Goal: Task Accomplishment & Management: Complete application form

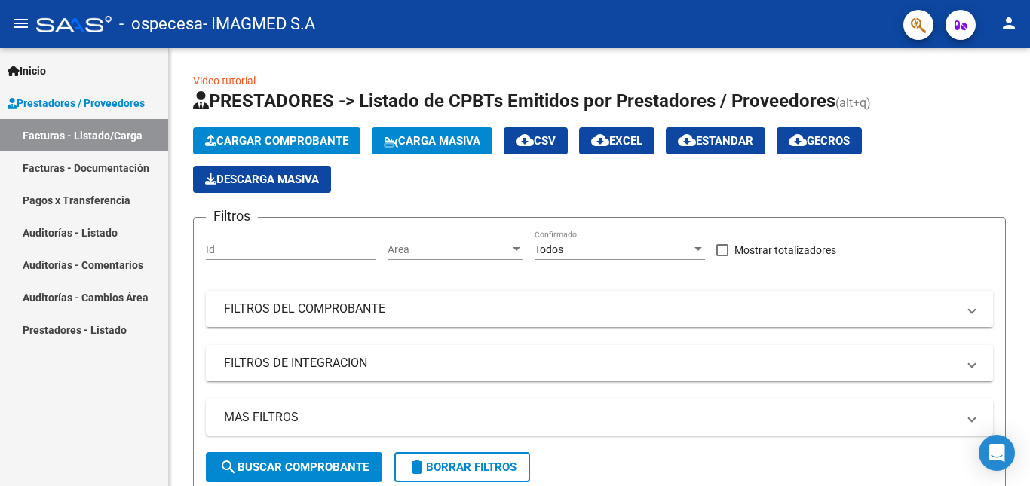
click at [107, 165] on link "Facturas - Documentación" at bounding box center [84, 168] width 168 height 32
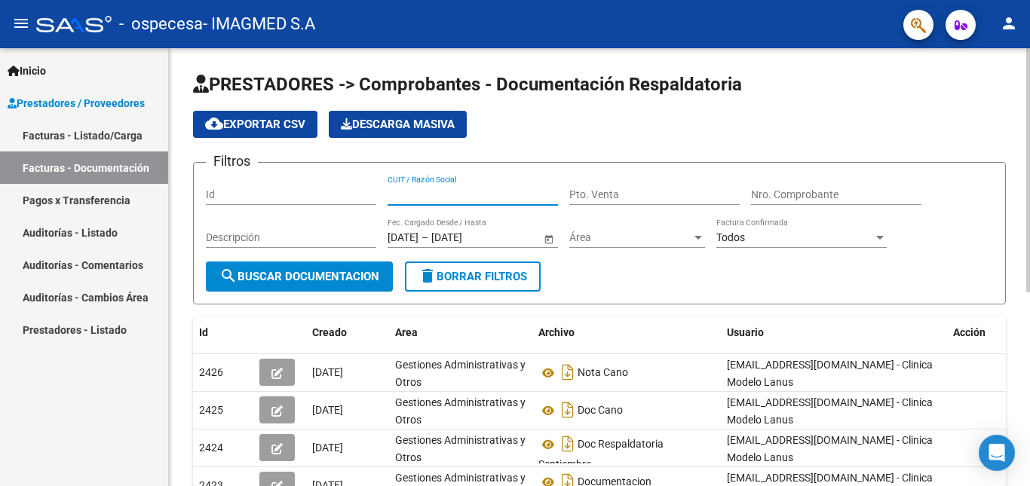
click at [474, 189] on input "CUIT / Razón Social" at bounding box center [473, 194] width 170 height 13
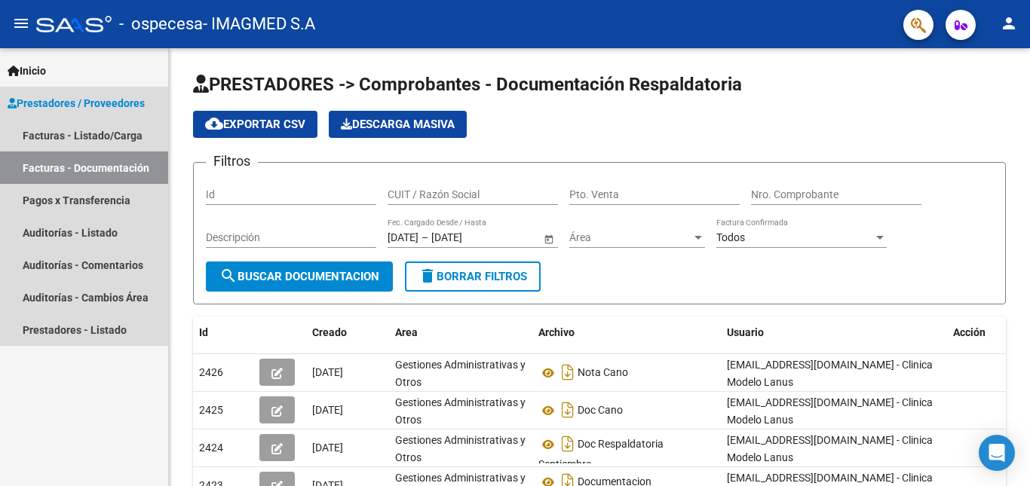
click at [112, 100] on span "Prestadores / Proveedores" at bounding box center [76, 103] width 137 height 17
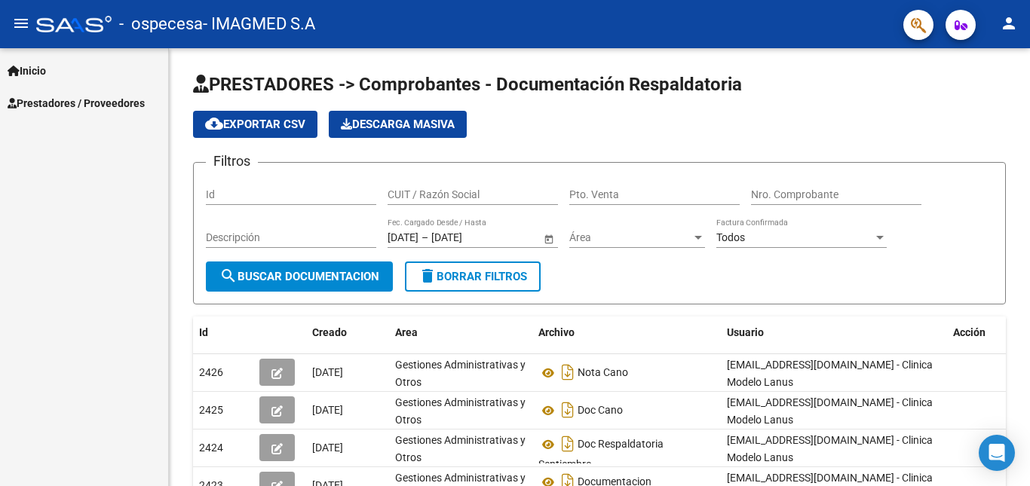
click at [112, 100] on span "Prestadores / Proveedores" at bounding box center [76, 103] width 137 height 17
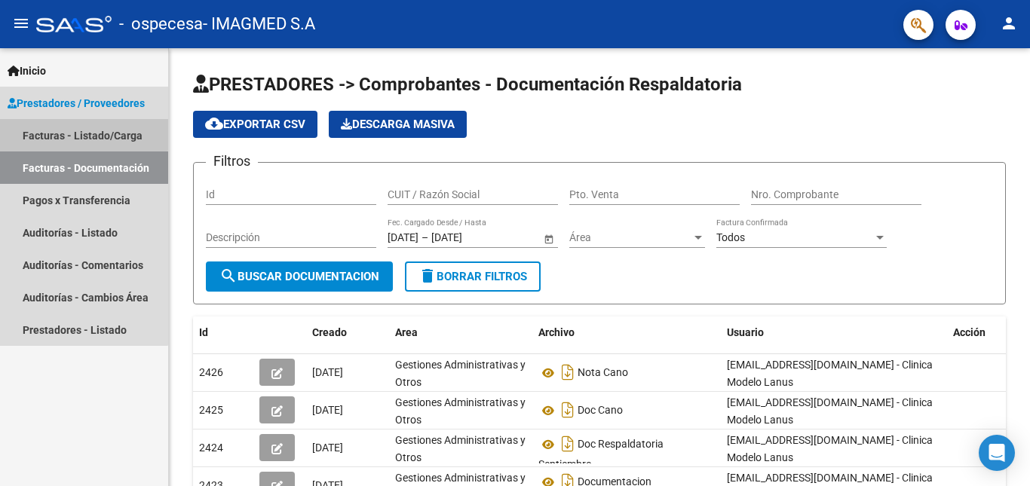
click at [74, 133] on link "Facturas - Listado/Carga" at bounding box center [84, 135] width 168 height 32
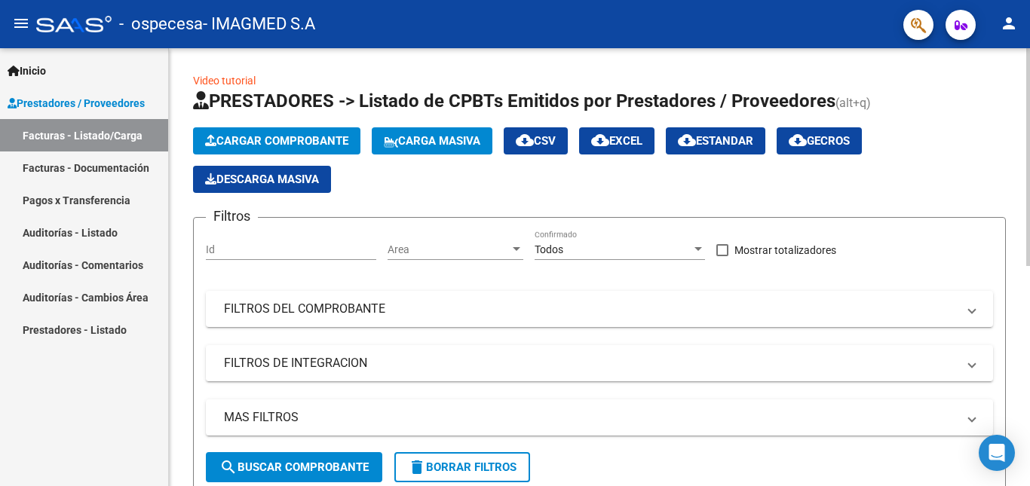
click at [329, 145] on span "Cargar Comprobante" at bounding box center [276, 141] width 143 height 14
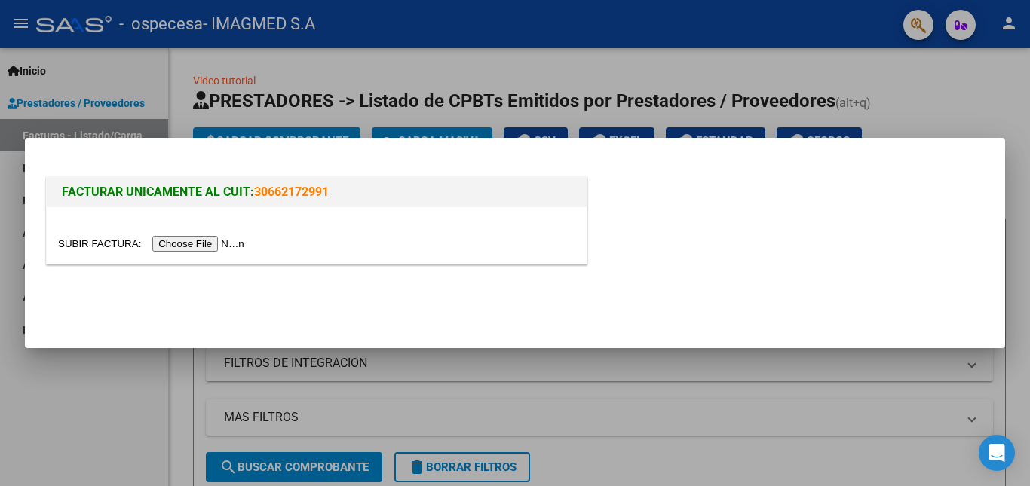
click at [228, 241] on input "file" at bounding box center [153, 244] width 191 height 16
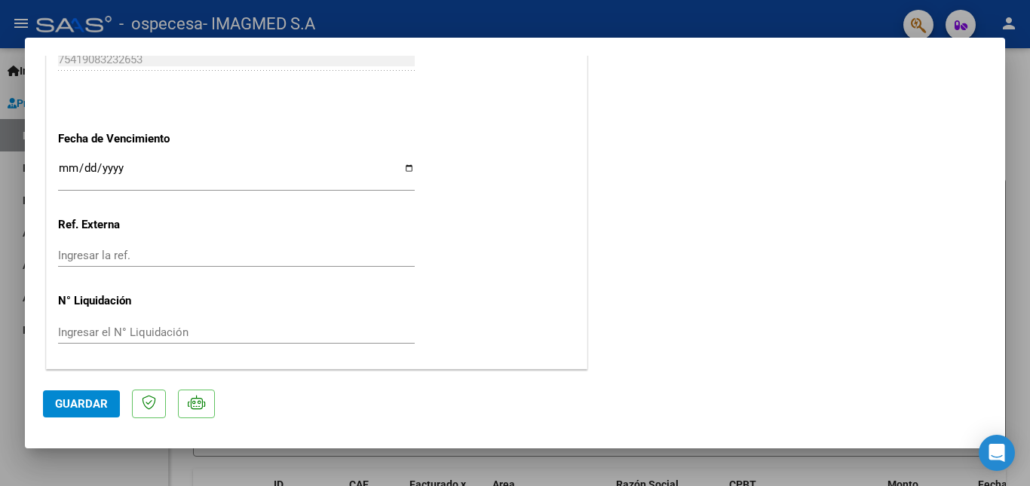
scroll to position [888, 0]
click at [402, 169] on input "Ingresar la fecha" at bounding box center [236, 173] width 357 height 24
type input "[DATE]"
click at [109, 259] on input "Ingresar la ref." at bounding box center [236, 255] width 357 height 14
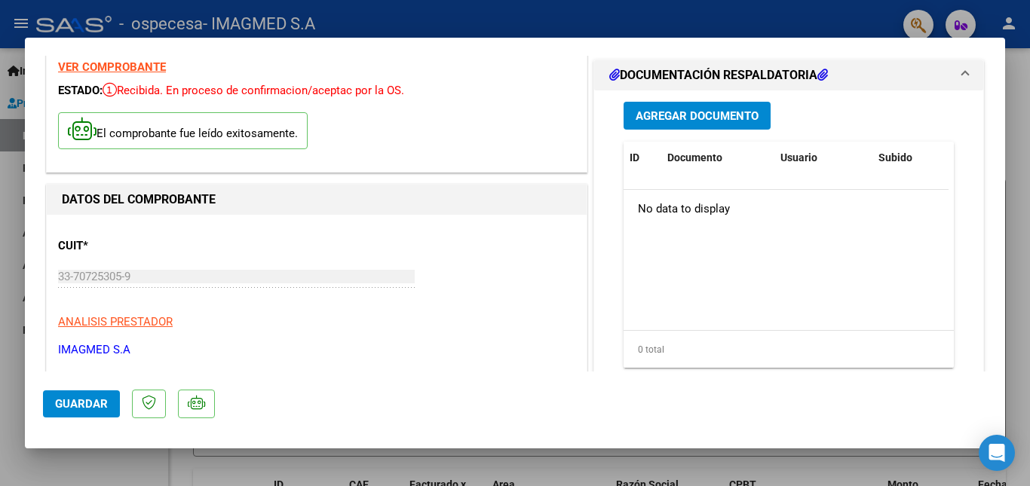
scroll to position [0, 0]
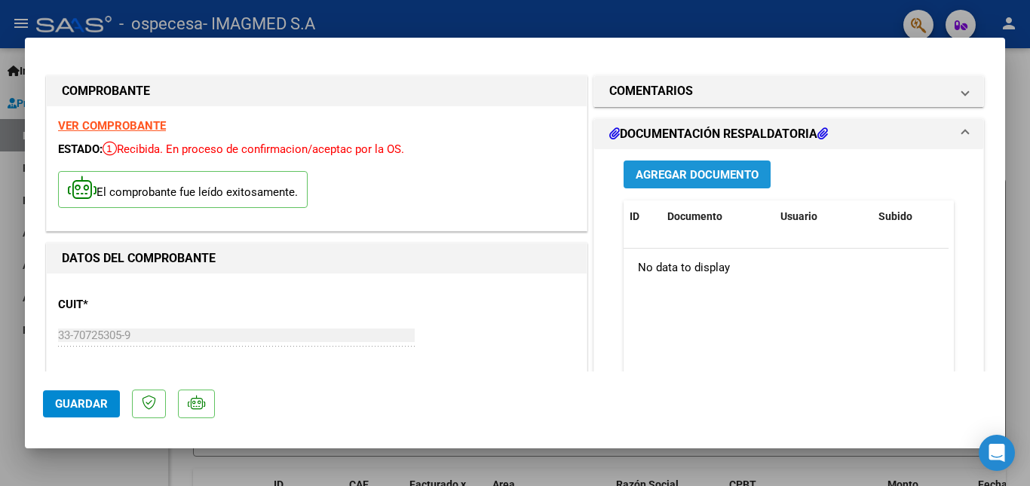
click at [667, 174] on span "Agregar Documento" at bounding box center [697, 175] width 123 height 14
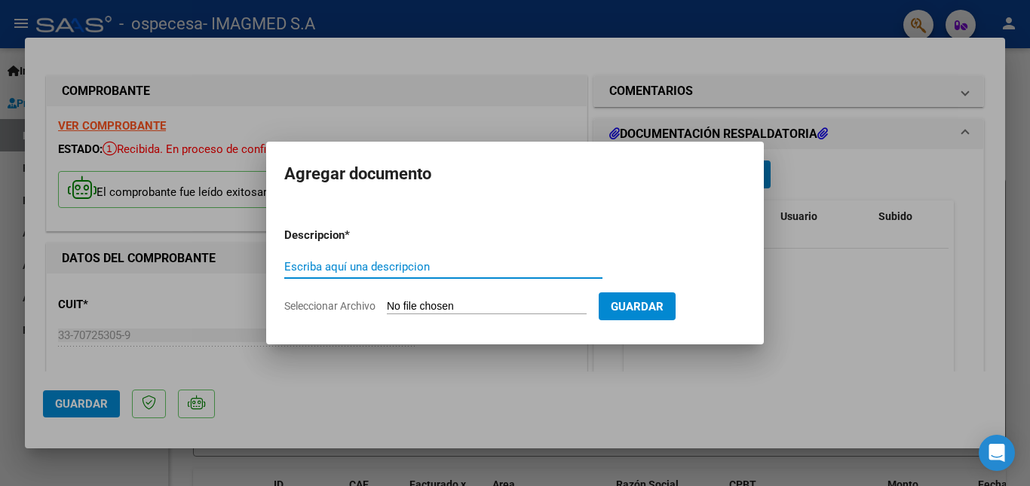
click at [336, 262] on input "Escriba aquí una descripcion" at bounding box center [443, 267] width 318 height 14
type input "FACTURACION INTERNADOS [DATE]"
click at [480, 306] on input "Seleccionar Archivo" at bounding box center [487, 307] width 200 height 14
type input "C:\fakepath\N 2260290 [PERSON_NAME][GEOGRAPHIC_DATA] 39104963 W.pdf"
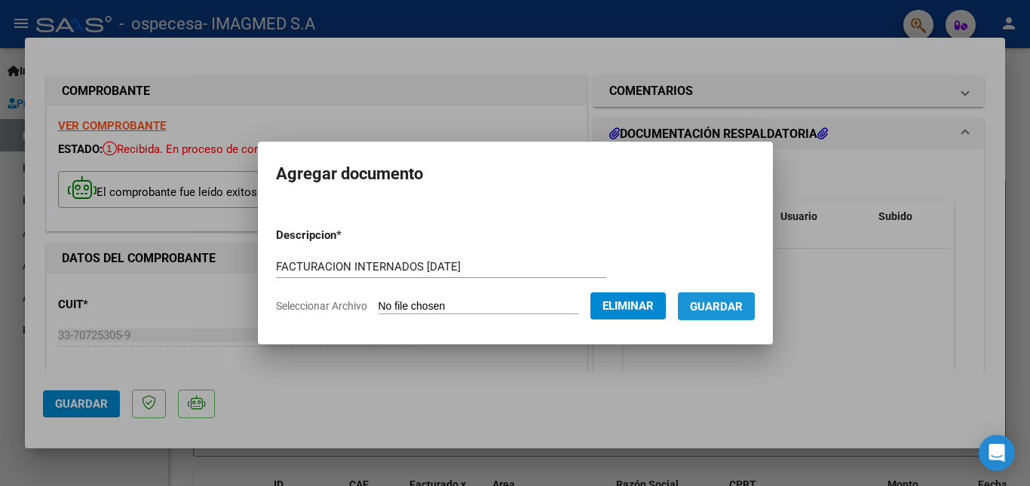
click at [734, 311] on span "Guardar" at bounding box center [716, 307] width 53 height 14
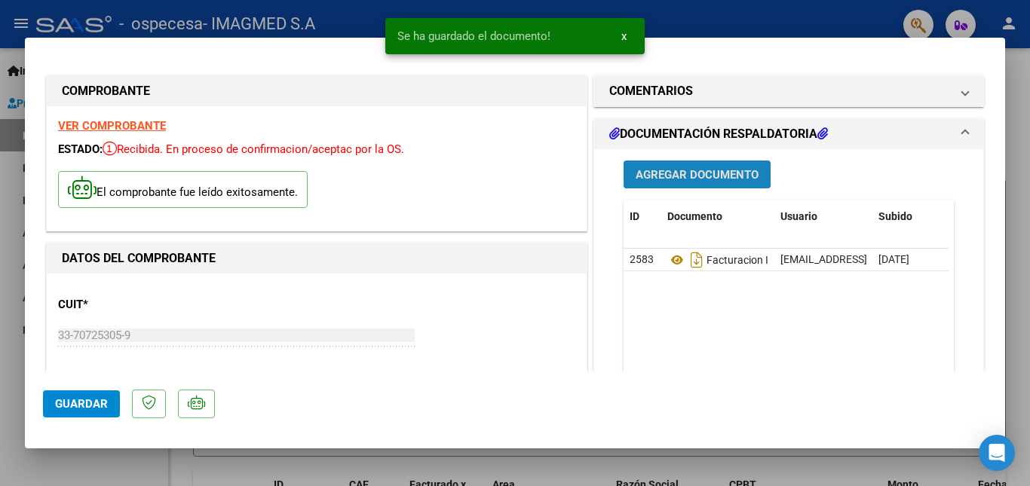
click at [722, 174] on span "Agregar Documento" at bounding box center [697, 175] width 123 height 14
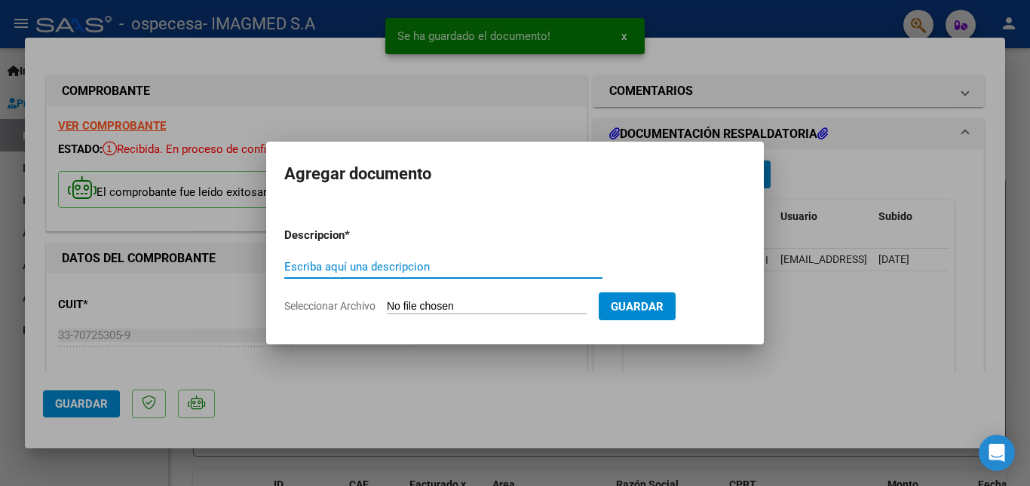
click at [472, 269] on input "Escriba aquí una descripcion" at bounding box center [443, 267] width 318 height 14
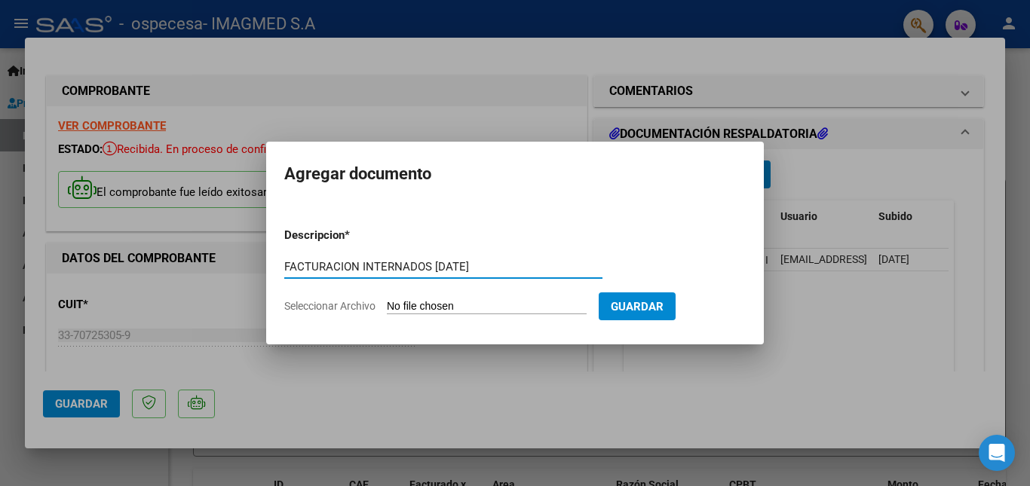
type input "FACTURACION INTERNADOS [DATE]"
click at [532, 302] on input "Seleccionar Archivo" at bounding box center [487, 307] width 200 height 14
type input "C:\fakepath\N 2261988 BURGOS [PERSON_NAME] N 34580062 W.pdf"
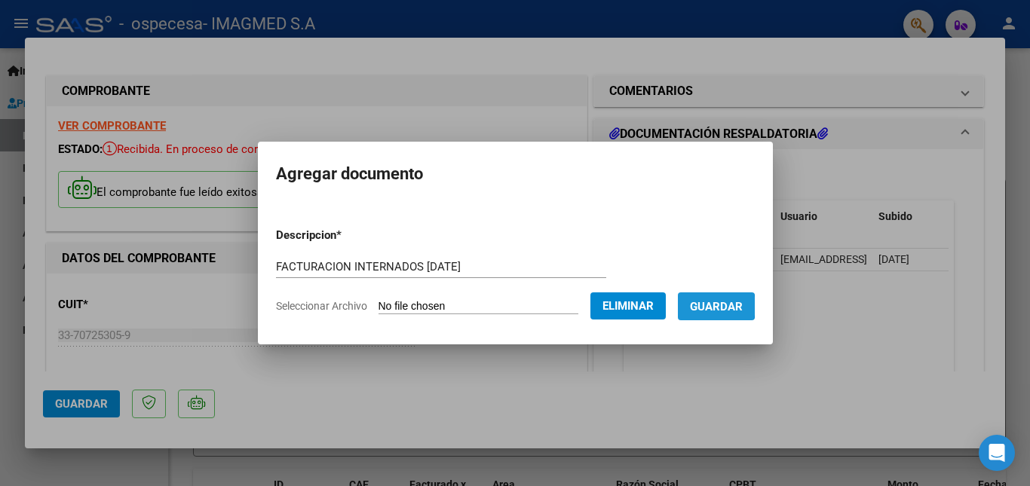
click at [728, 306] on span "Guardar" at bounding box center [716, 307] width 53 height 14
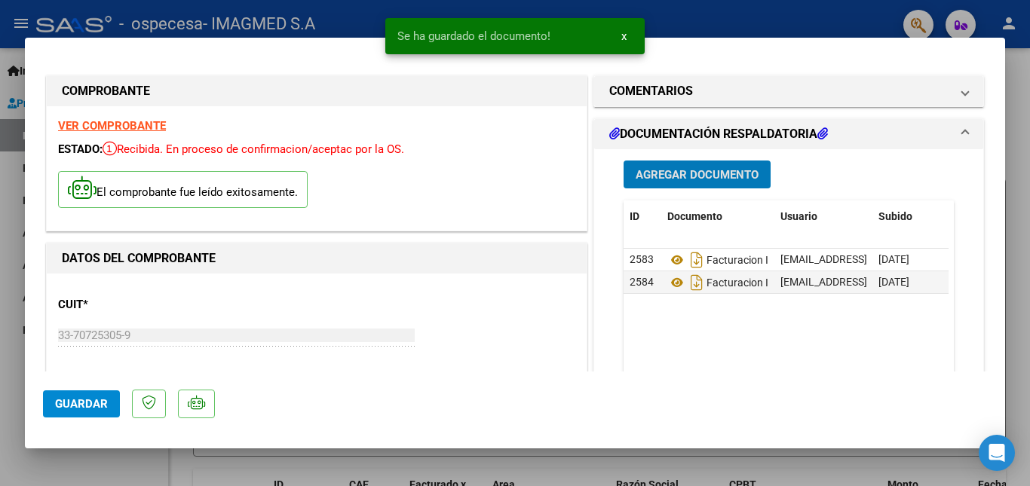
click at [704, 167] on button "Agregar Documento" at bounding box center [697, 175] width 147 height 28
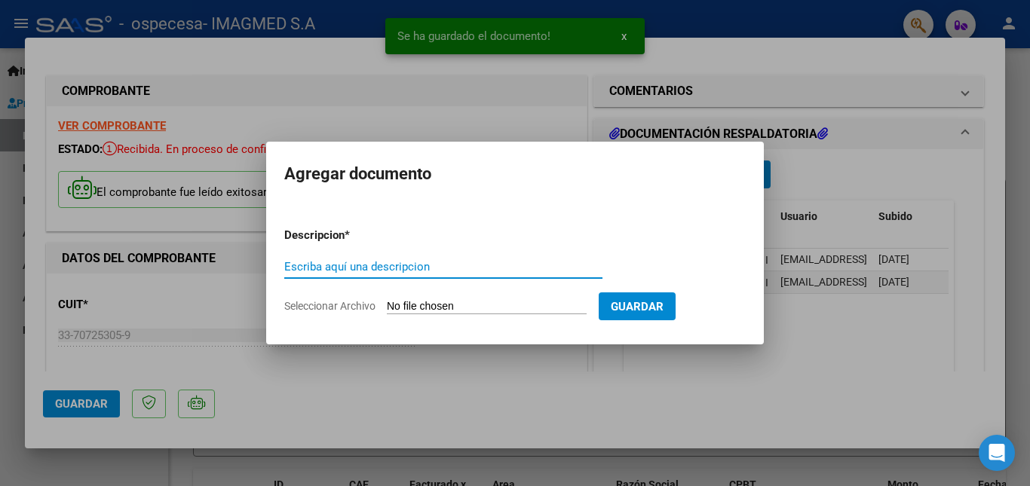
click at [422, 269] on input "Escriba aquí una descripcion" at bounding box center [443, 267] width 318 height 14
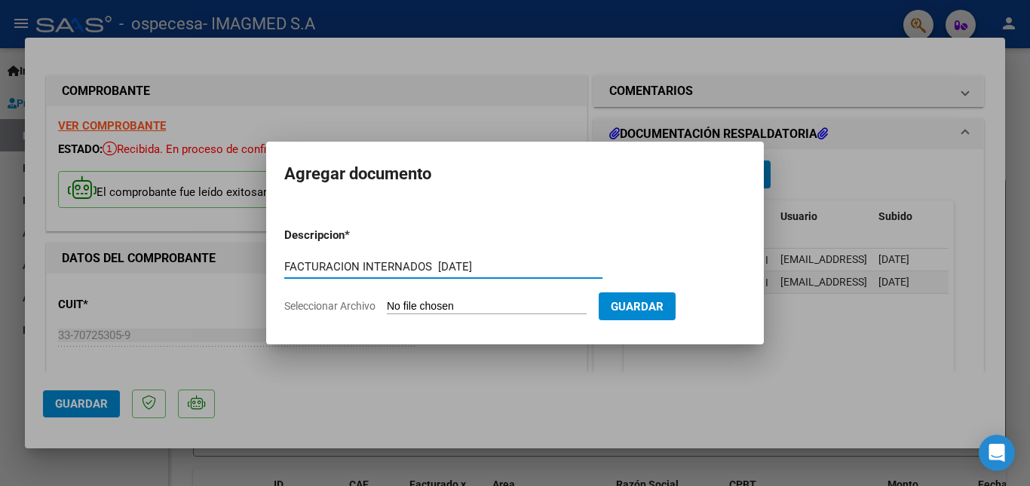
type input "FACTURACION INTERNADOS [DATE]"
click at [507, 307] on input "Seleccionar Archivo" at bounding box center [487, 307] width 200 height 14
type input "C:\fakepath\N 2268150 [PERSON_NAME] 12784429 W.pdf"
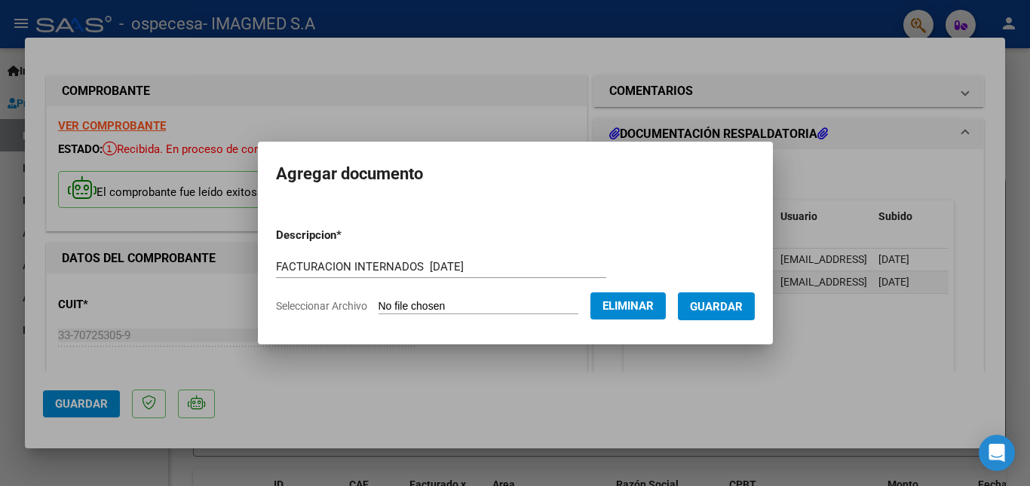
click at [724, 305] on span "Guardar" at bounding box center [716, 307] width 53 height 14
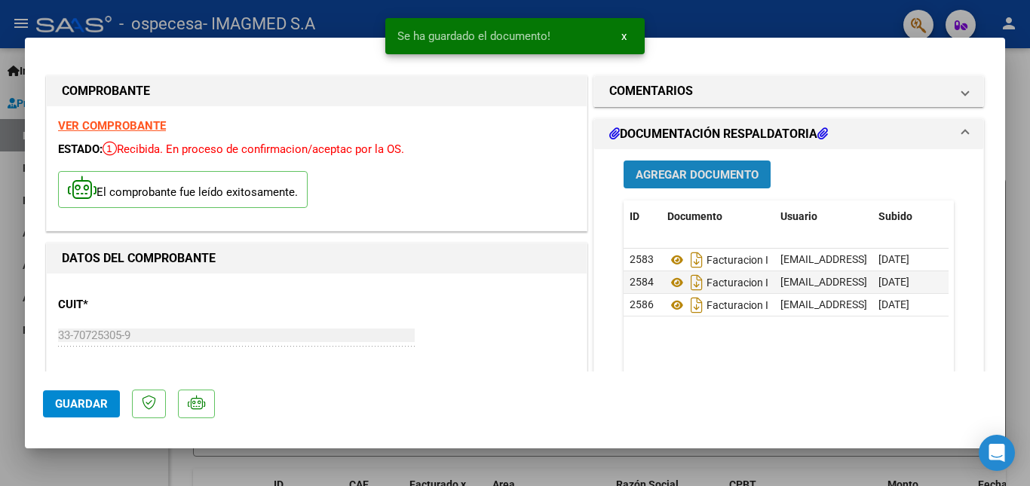
click at [691, 173] on span "Agregar Documento" at bounding box center [697, 175] width 123 height 14
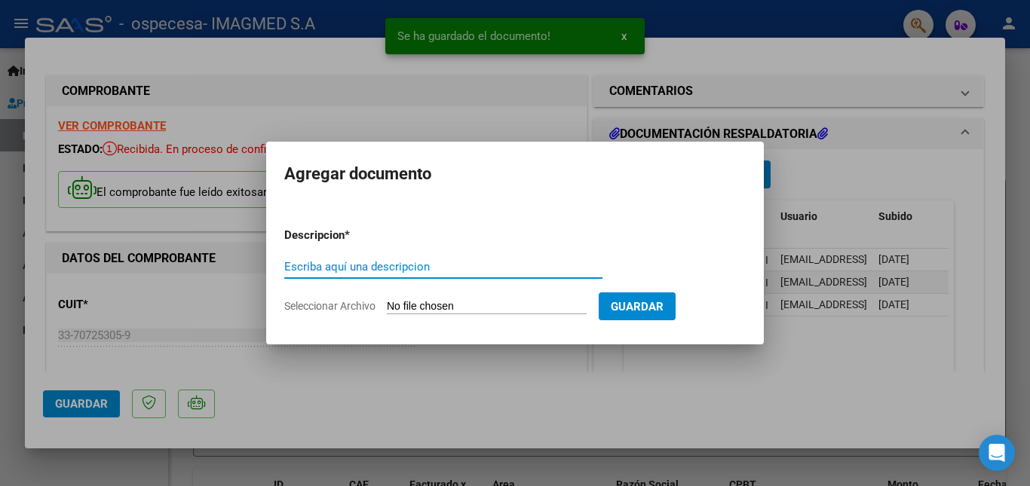
click at [370, 263] on input "Escriba aquí una descripcion" at bounding box center [443, 267] width 318 height 14
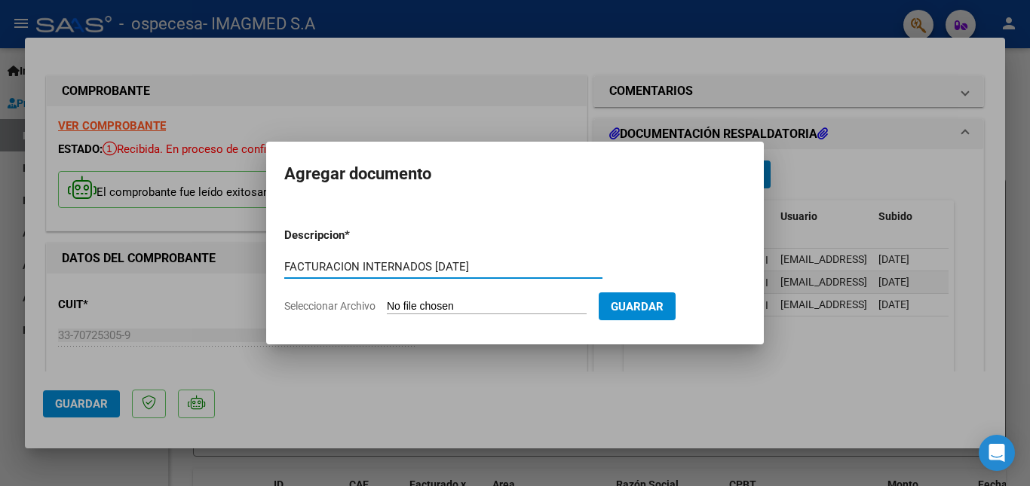
type input "FACTURACION INTERNADOS [DATE]"
click at [452, 302] on input "Seleccionar Archivo" at bounding box center [487, 307] width 200 height 14
type input "C:\fakepath\PRESENTACION.pdf"
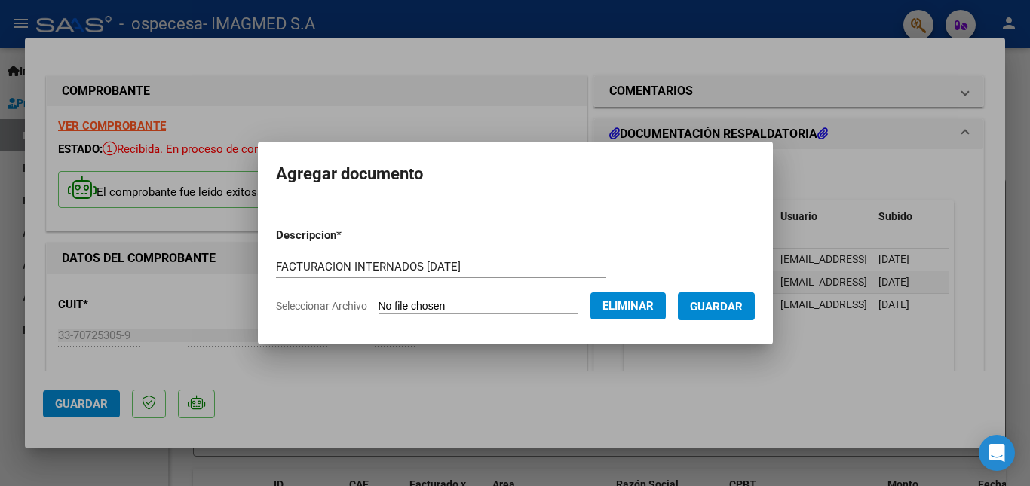
click at [743, 305] on span "Guardar" at bounding box center [716, 307] width 53 height 14
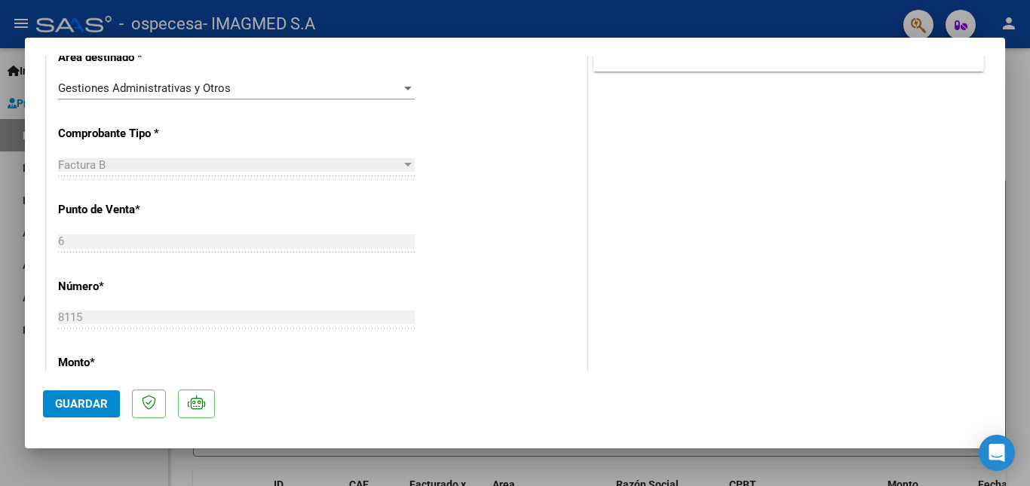
scroll to position [528, 0]
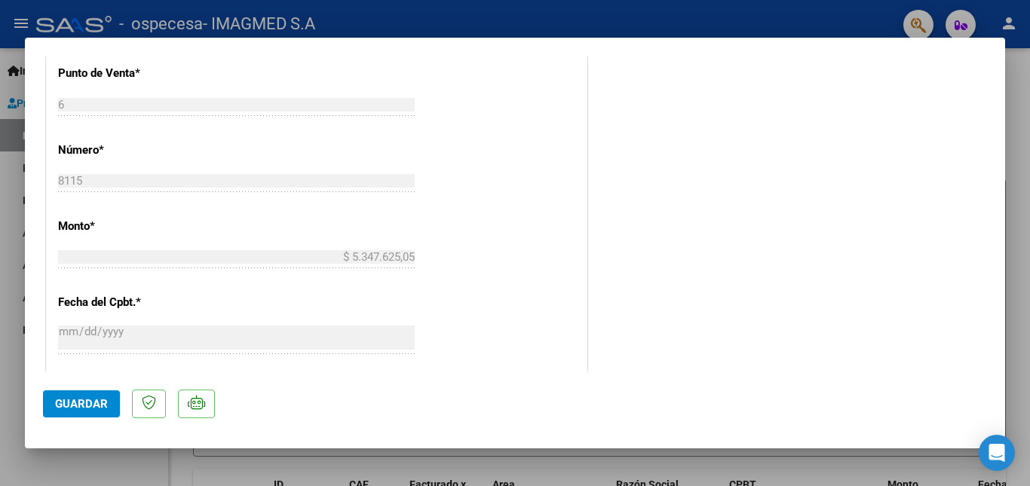
click at [86, 406] on span "Guardar" at bounding box center [81, 404] width 53 height 14
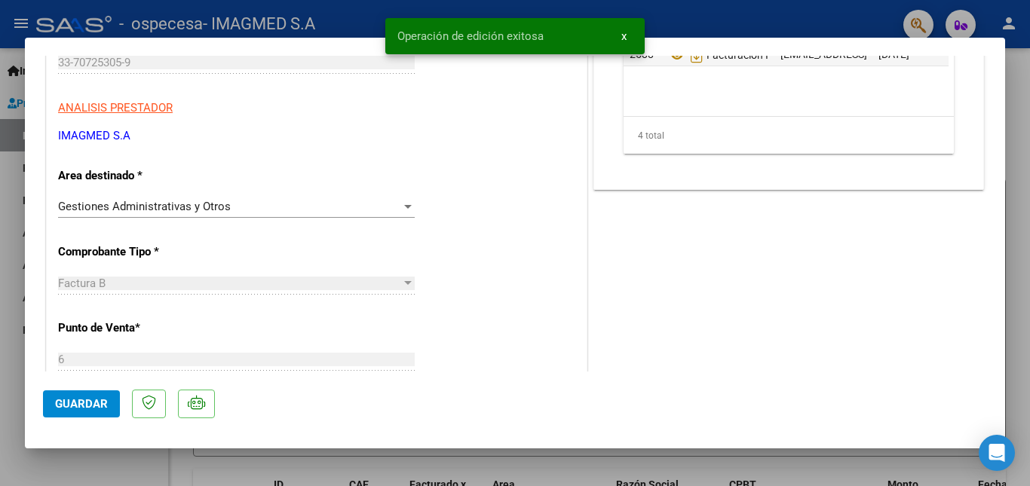
scroll to position [0, 0]
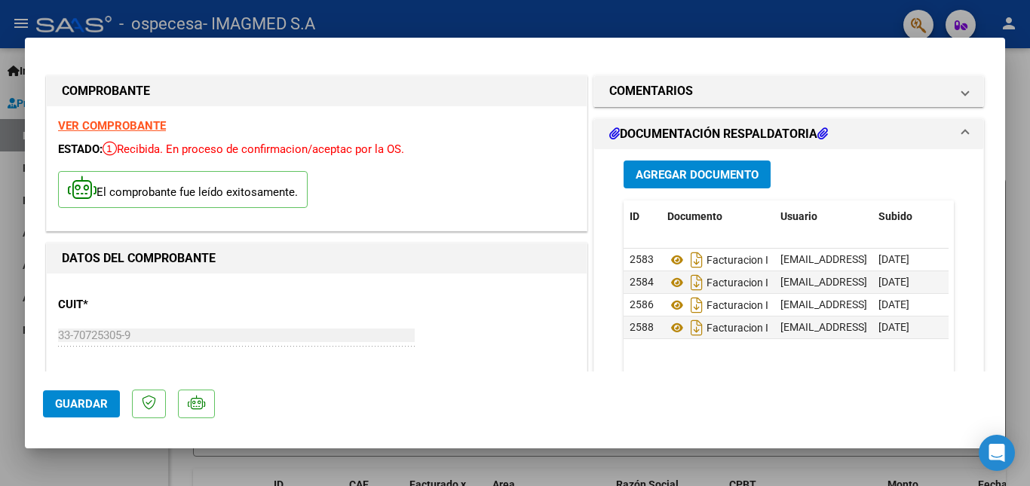
click at [100, 398] on span "Guardar" at bounding box center [81, 404] width 53 height 14
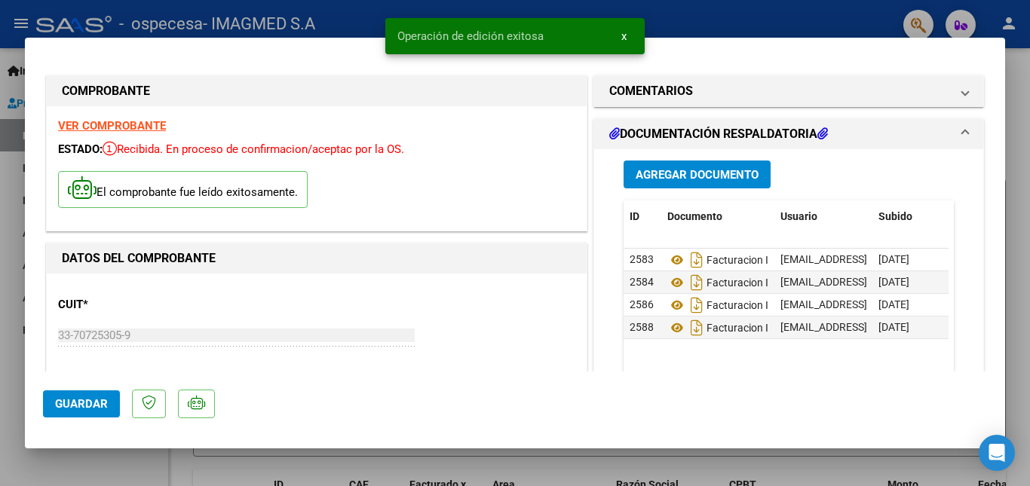
click at [1022, 259] on div at bounding box center [515, 243] width 1030 height 486
type input "$ 0,00"
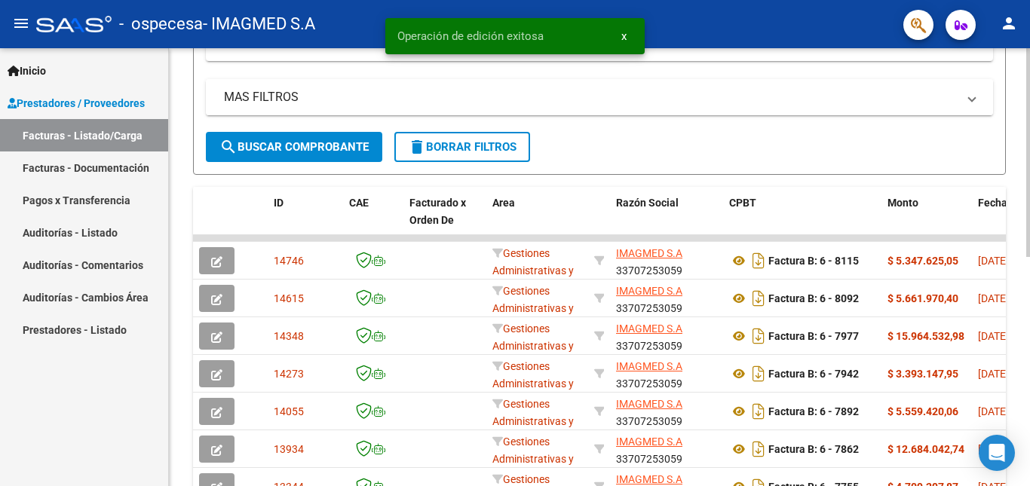
scroll to position [302, 0]
